Goal: Check status: Check status

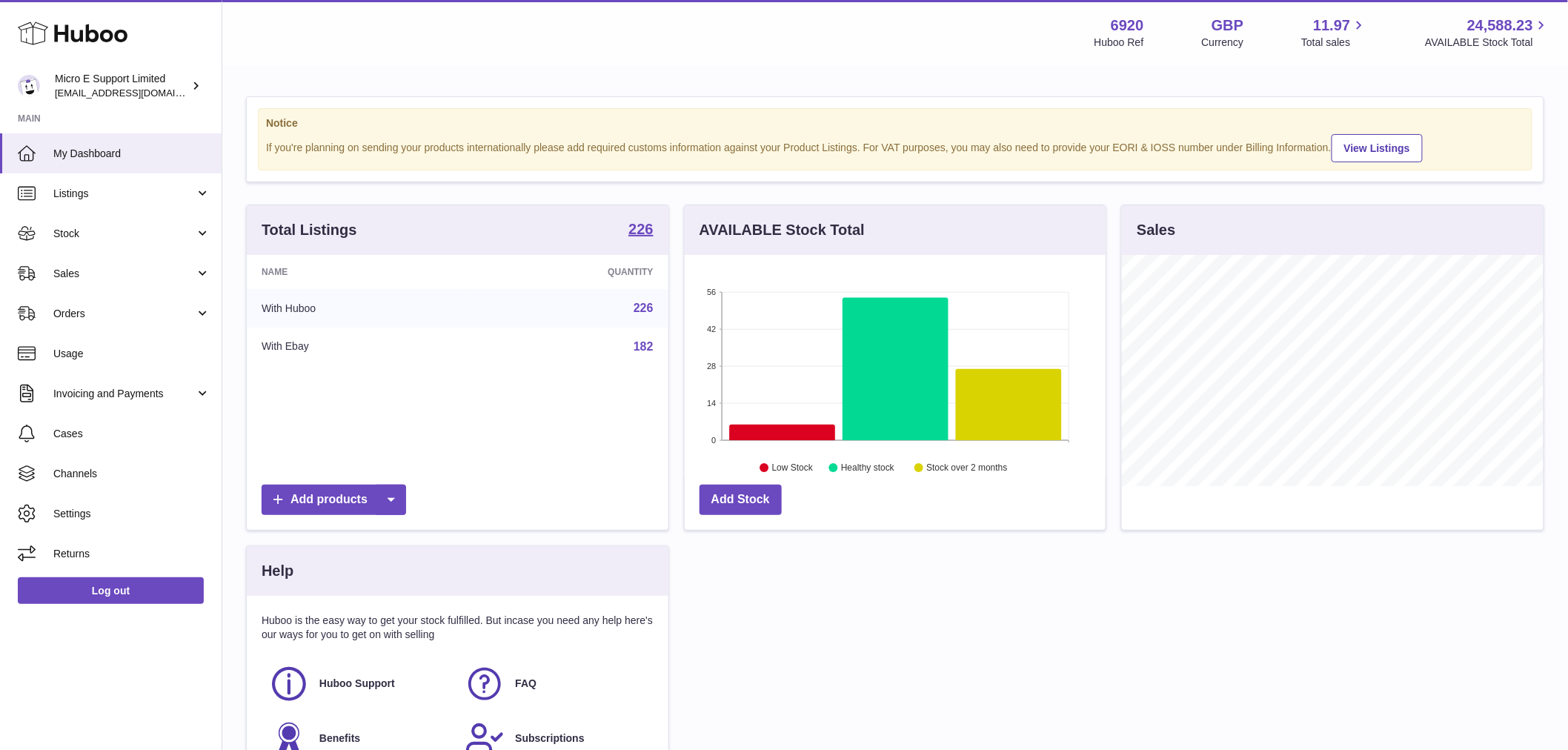
scroll to position [231, 421]
click at [93, 232] on span "Stock" at bounding box center [124, 234] width 142 height 14
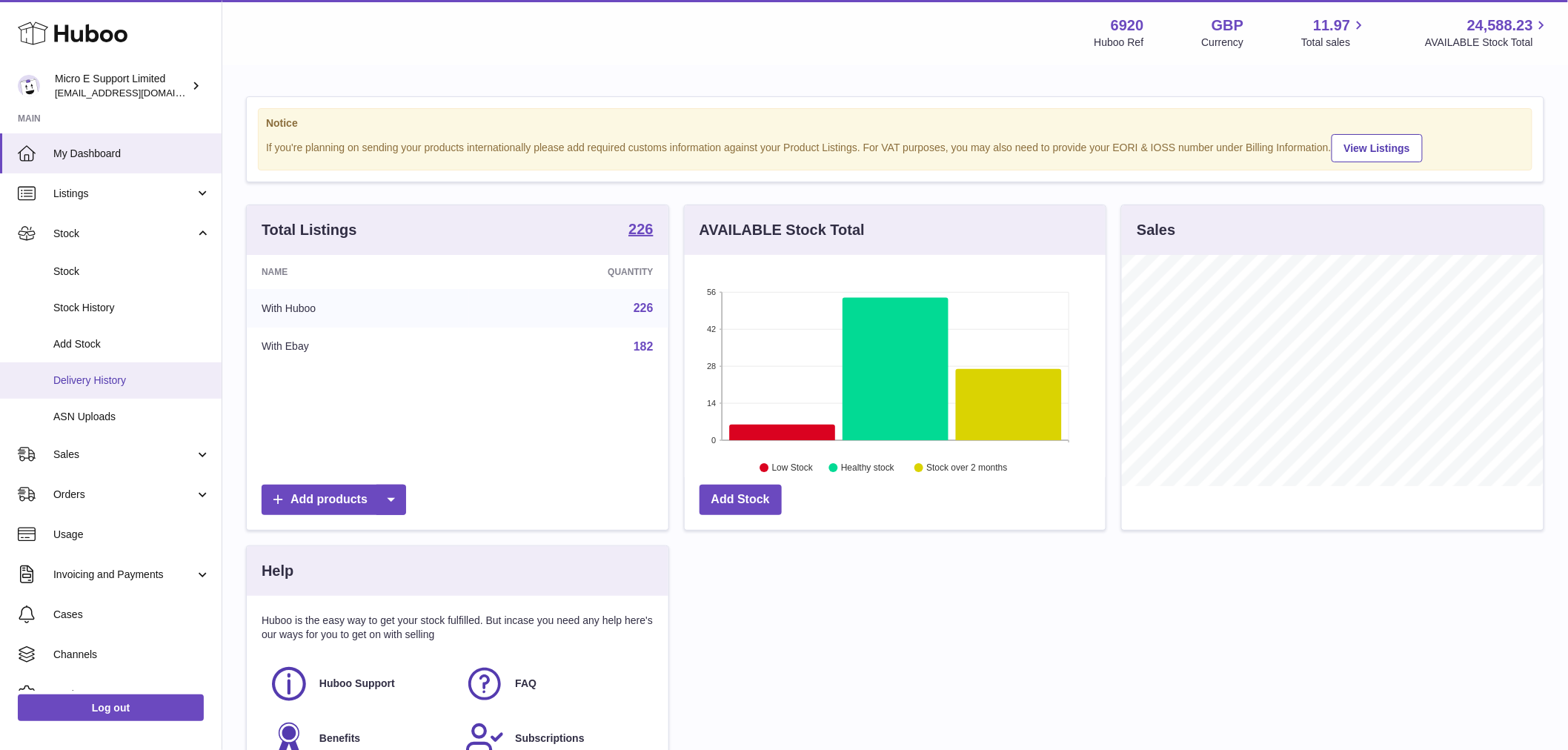
click at [102, 377] on span "Delivery History" at bounding box center [132, 381] width 157 height 14
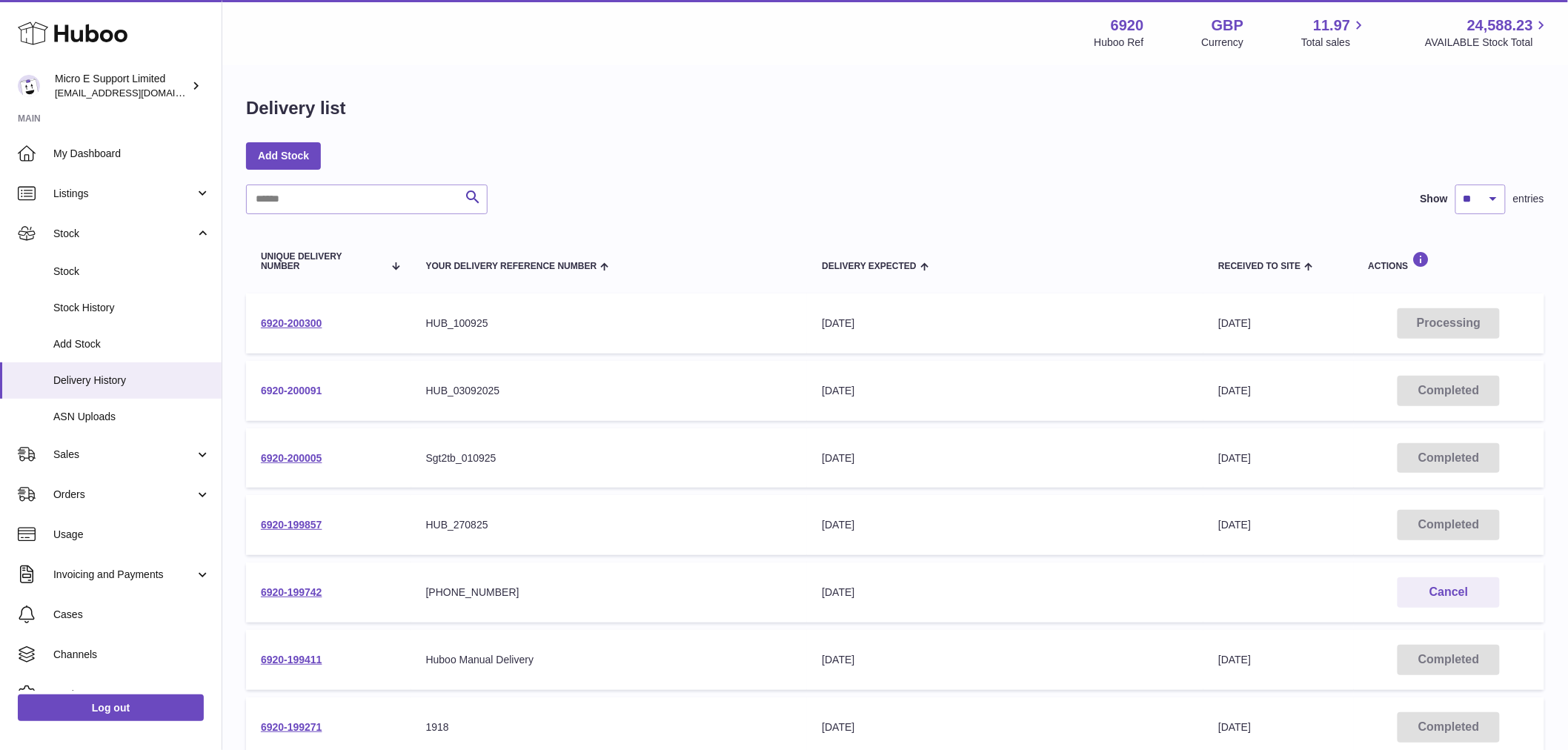
click at [311, 389] on link "6920-200091" at bounding box center [292, 390] width 61 height 12
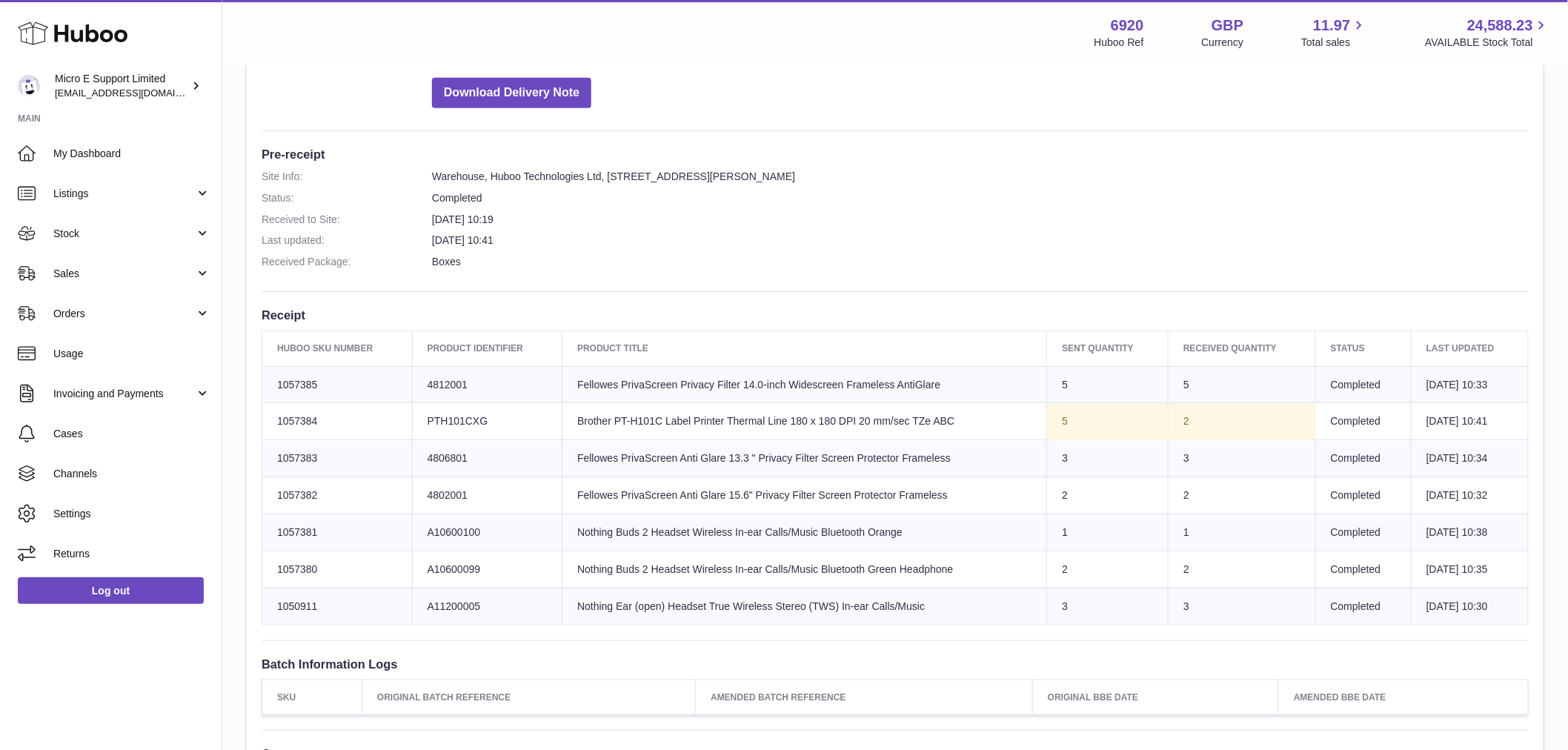
scroll to position [329, 0]
